Goal: Information Seeking & Learning: Learn about a topic

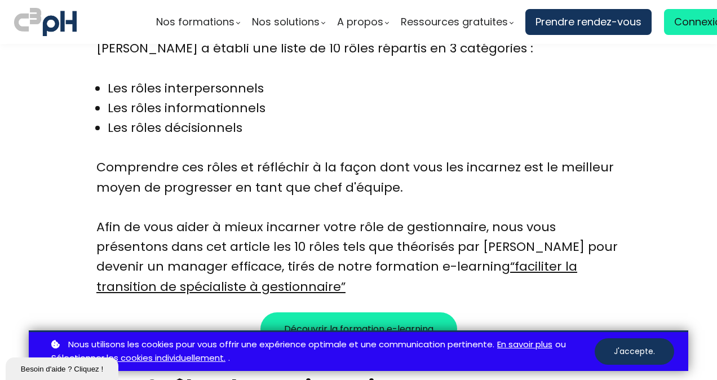
scroll to position [764, 0]
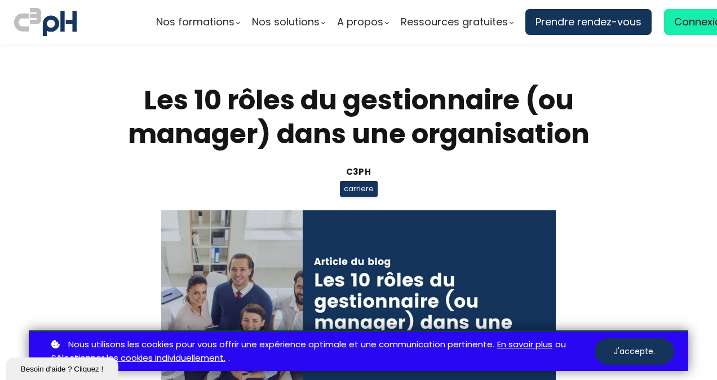
scroll to position [764, 0]
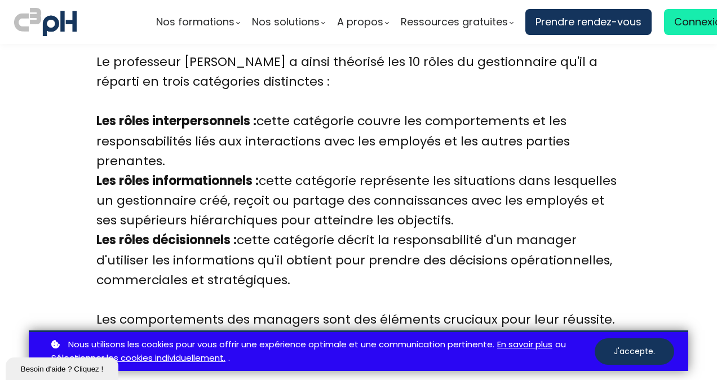
scroll to position [1415, 0]
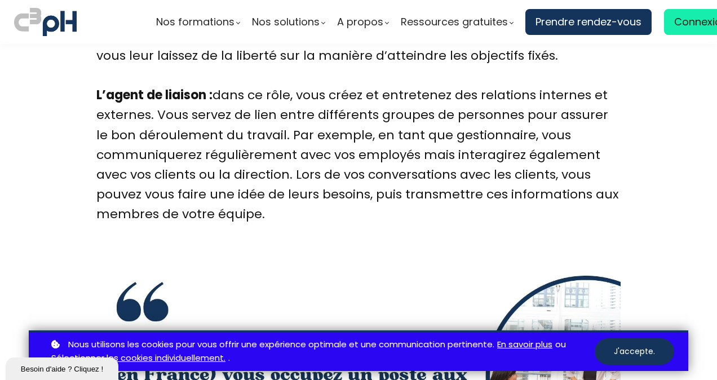
scroll to position [2027, 0]
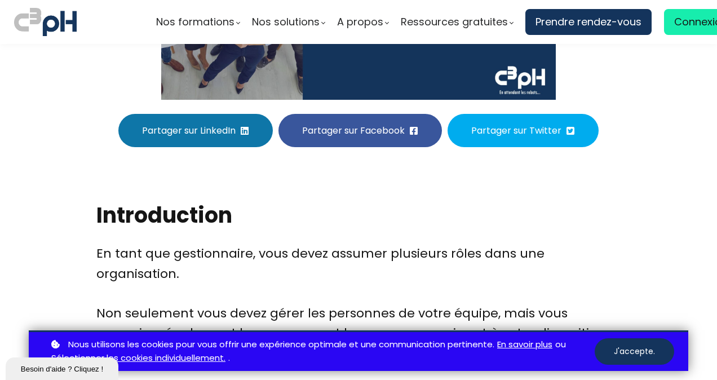
scroll to position [665, 0]
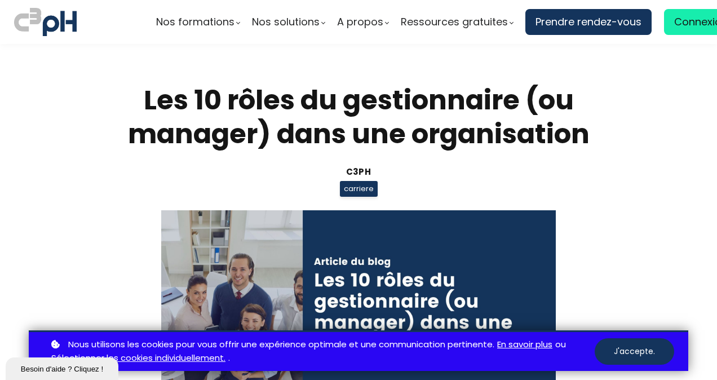
scroll to position [665, 0]
